Goal: Task Accomplishment & Management: Manage account settings

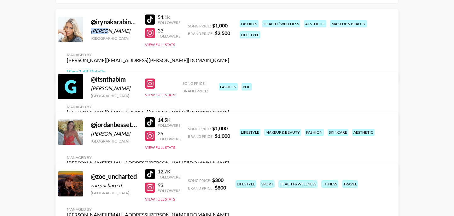
scroll to position [88, 0]
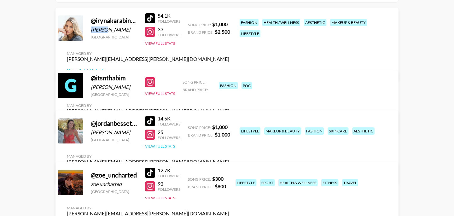
click at [167, 149] on button "View Full Stats" at bounding box center [160, 146] width 30 height 5
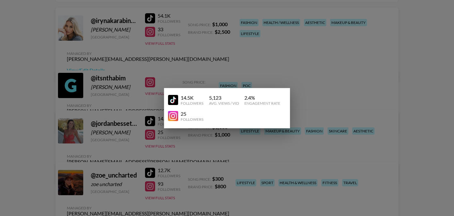
click at [216, 149] on div at bounding box center [227, 108] width 454 height 216
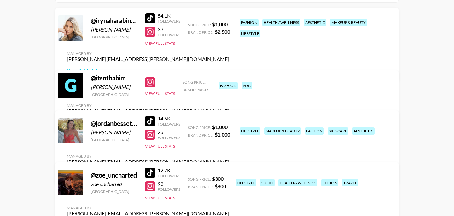
click at [229, 170] on link "View/Edit Details" at bounding box center [148, 173] width 162 height 6
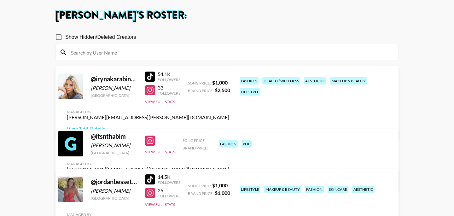
scroll to position [22, 0]
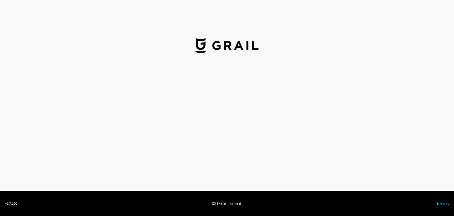
select select "USD"
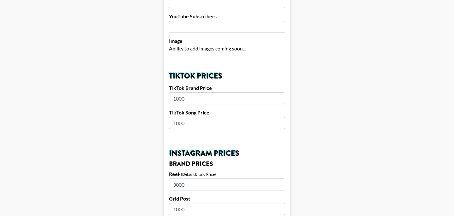
scroll to position [173, 0]
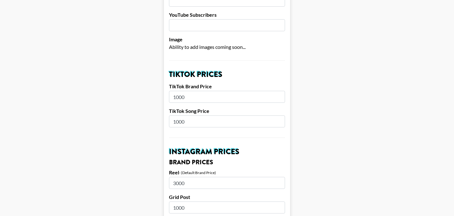
click at [188, 115] on input "1000" at bounding box center [227, 121] width 116 height 12
type input "1"
type input "3"
type input "250"
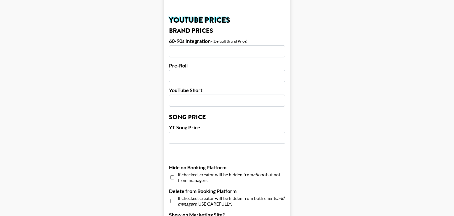
scroll to position [640, 0]
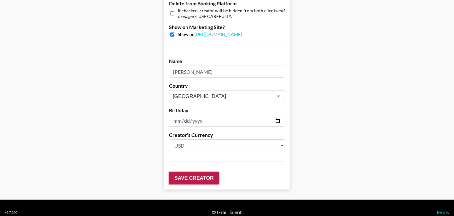
click at [206, 172] on input "Save Creator" at bounding box center [194, 178] width 50 height 13
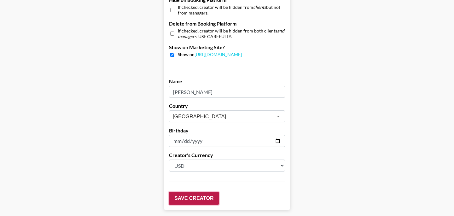
scroll to position [660, 0]
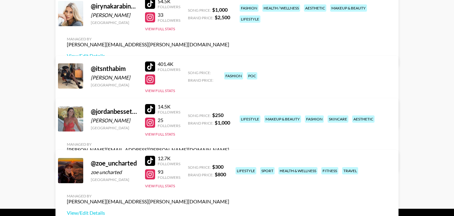
scroll to position [102, 0]
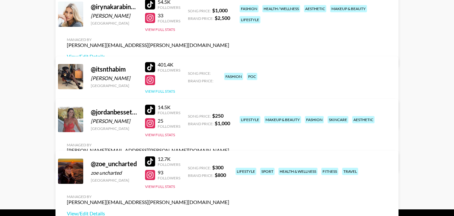
click at [171, 91] on button "View Full Stats" at bounding box center [160, 91] width 30 height 5
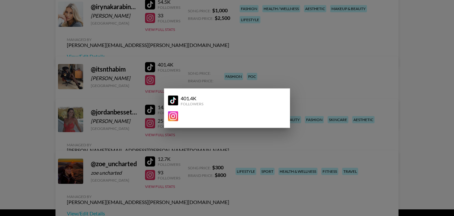
click at [184, 62] on div at bounding box center [227, 108] width 454 height 216
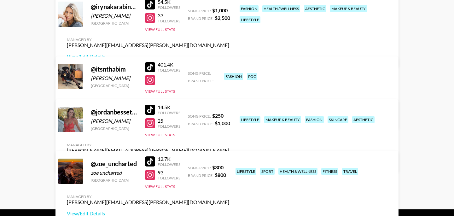
click at [150, 66] on div at bounding box center [150, 67] width 10 height 10
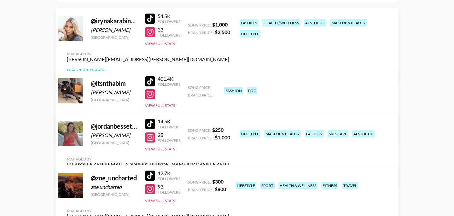
scroll to position [83, 0]
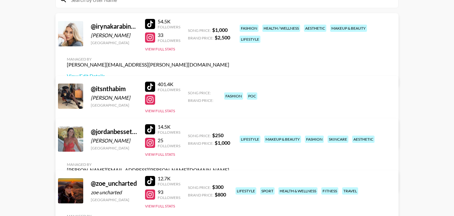
click at [153, 101] on div at bounding box center [150, 100] width 10 height 10
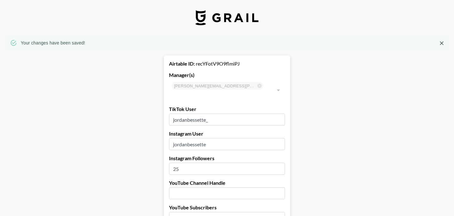
select select "USD"
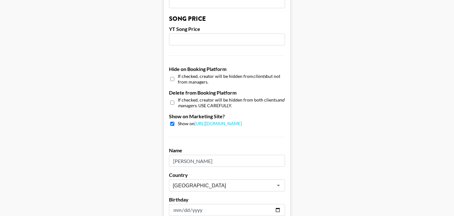
scroll to position [660, 0]
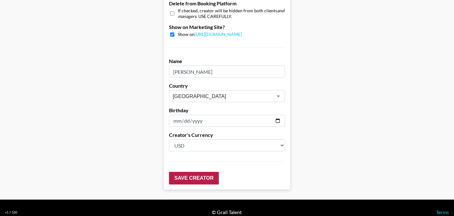
click at [205, 172] on input "Save Creator" at bounding box center [194, 178] width 50 height 13
